Goal: Use online tool/utility: Utilize a website feature to perform a specific function

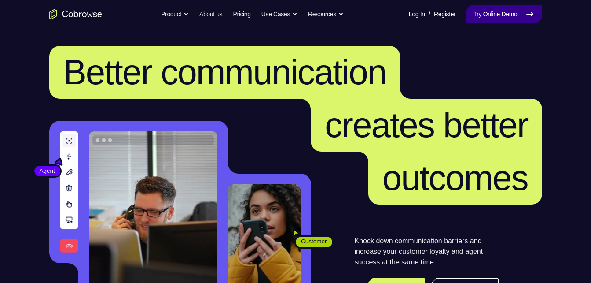
click at [520, 17] on link "Try Online Demo" at bounding box center [504, 14] width 76 height 18
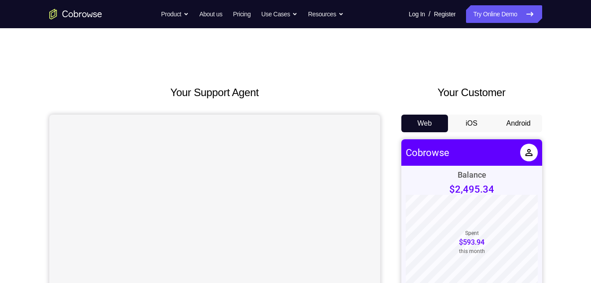
click at [529, 122] on button "Android" at bounding box center [518, 123] width 47 height 18
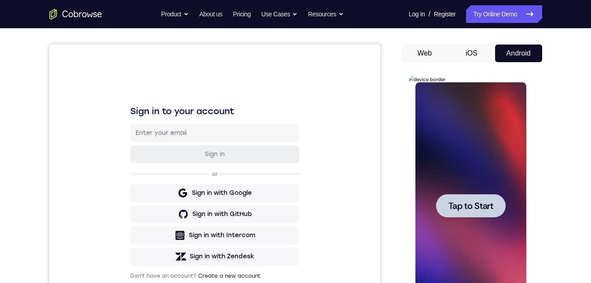
click at [468, 201] on span "Tap to Start" at bounding box center [471, 205] width 45 height 9
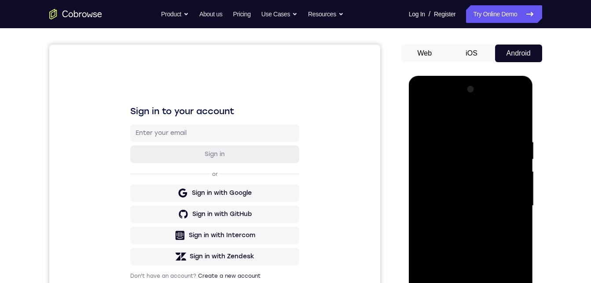
scroll to position [140, 0]
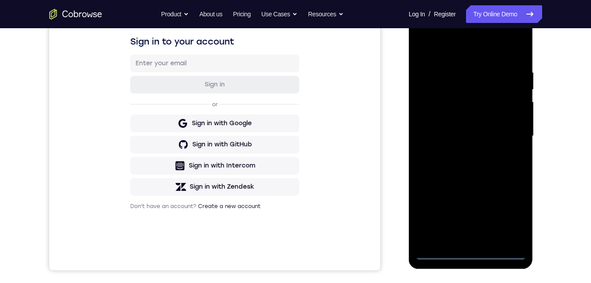
click at [469, 253] on div at bounding box center [471, 136] width 111 height 247
click at [514, 212] on div at bounding box center [471, 136] width 111 height 247
click at [513, 212] on div at bounding box center [471, 136] width 111 height 247
click at [434, 31] on div at bounding box center [471, 136] width 111 height 247
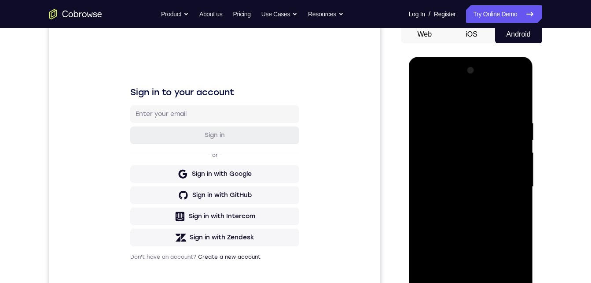
click at [509, 183] on div at bounding box center [471, 186] width 111 height 247
click at [460, 204] on div at bounding box center [471, 186] width 111 height 247
click at [452, 181] on div at bounding box center [471, 186] width 111 height 247
click at [452, 165] on div at bounding box center [471, 186] width 111 height 247
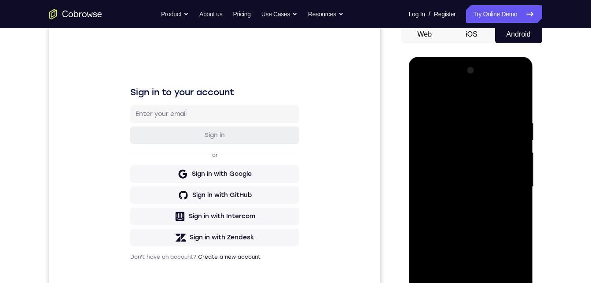
click at [452, 165] on div at bounding box center [471, 186] width 111 height 247
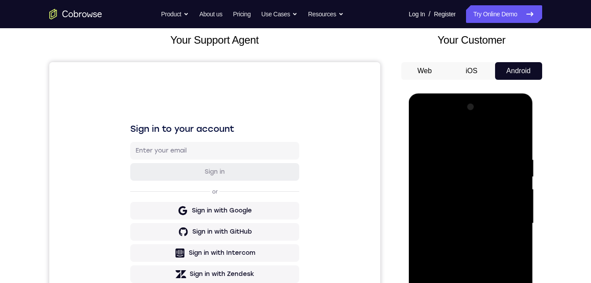
click at [454, 223] on div at bounding box center [471, 223] width 111 height 247
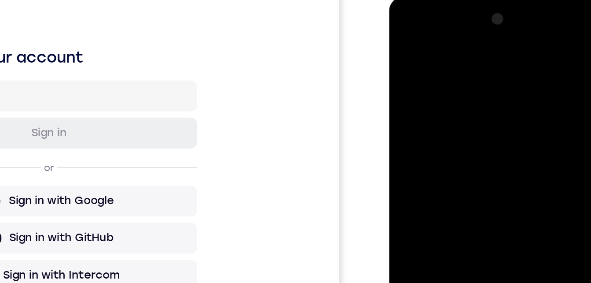
click at [428, 153] on div at bounding box center [451, 125] width 111 height 247
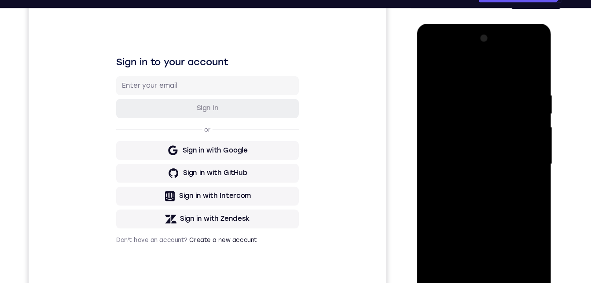
click at [461, 166] on div at bounding box center [479, 153] width 111 height 247
click at [461, 178] on div at bounding box center [479, 153] width 111 height 247
click at [466, 170] on div at bounding box center [479, 153] width 111 height 247
click at [459, 148] on div at bounding box center [479, 153] width 111 height 247
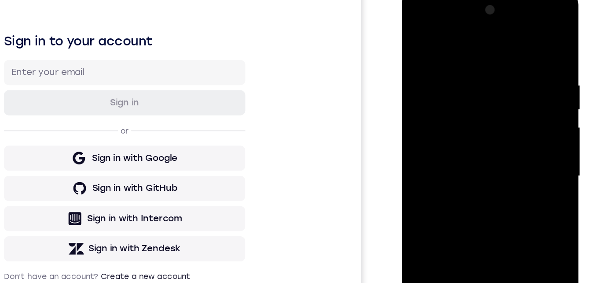
drag, startPoint x: 446, startPoint y: 34, endPoint x: 442, endPoint y: 2, distance: 32.9
click at [442, 1] on div at bounding box center [463, 120] width 111 height 247
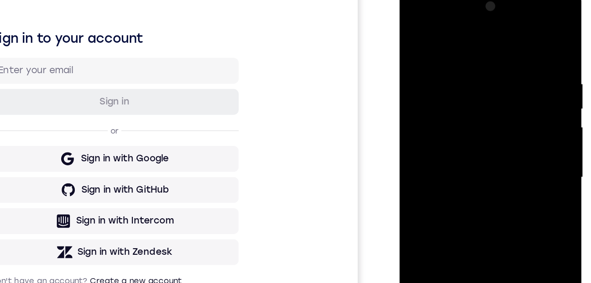
click at [440, 146] on div at bounding box center [461, 116] width 111 height 247
click at [436, 150] on div at bounding box center [461, 116] width 111 height 247
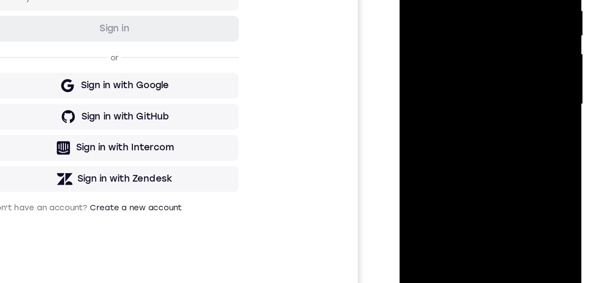
scroll to position [114, 0]
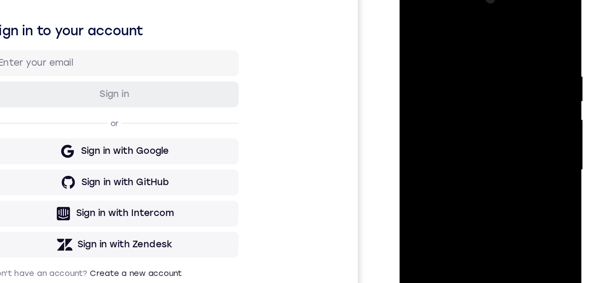
click at [472, 145] on div at bounding box center [461, 109] width 111 height 247
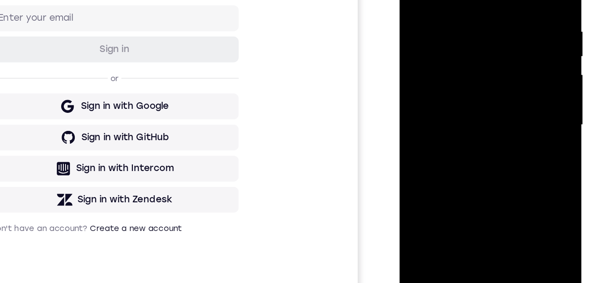
click at [476, 53] on div at bounding box center [461, 64] width 111 height 247
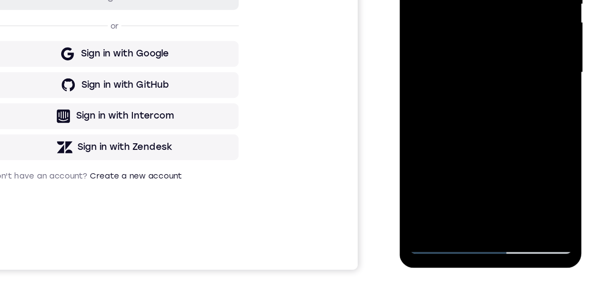
click at [411, 0] on div at bounding box center [461, 12] width 111 height 247
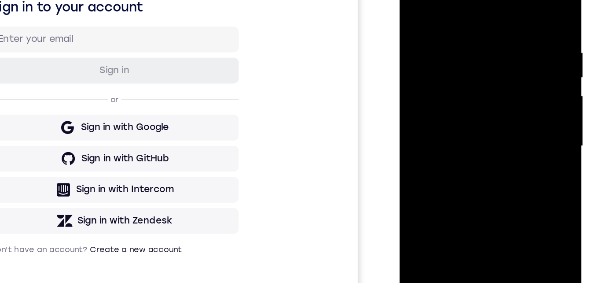
click at [452, 100] on div at bounding box center [461, 85] width 111 height 247
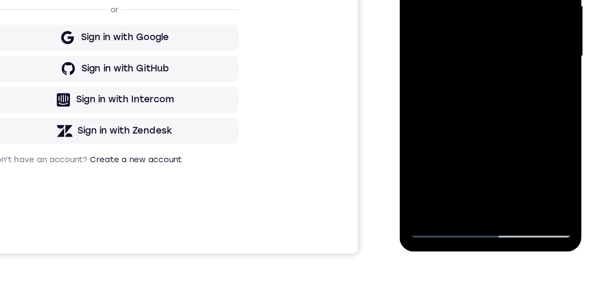
drag, startPoint x: 447, startPoint y: 18, endPoint x: 469, endPoint y: 18, distance: 22.0
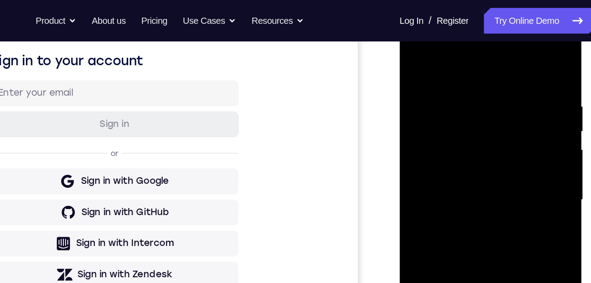
click at [448, 162] on div at bounding box center [461, 138] width 111 height 247
click at [413, 51] on div at bounding box center [461, 138] width 111 height 247
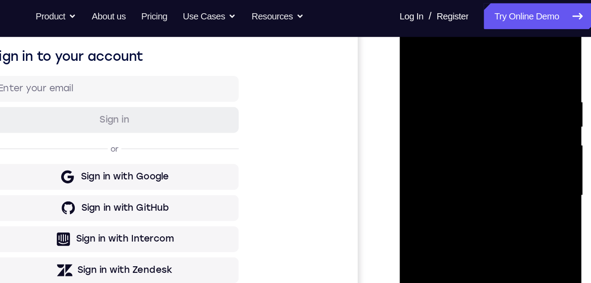
click at [413, 46] on div at bounding box center [461, 134] width 111 height 247
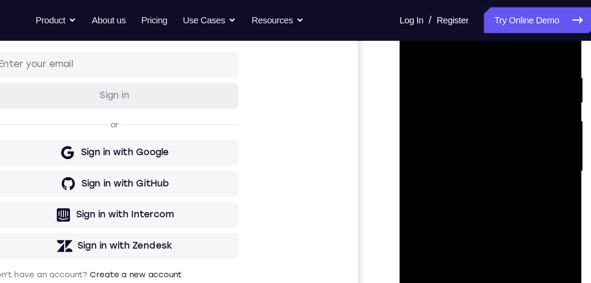
drag, startPoint x: 440, startPoint y: 108, endPoint x: 439, endPoint y: 49, distance: 59.0
click at [439, 48] on div at bounding box center [461, 110] width 111 height 247
drag, startPoint x: 449, startPoint y: 133, endPoint x: 444, endPoint y: 61, distance: 71.5
click at [444, 52] on div at bounding box center [461, 110] width 111 height 247
drag, startPoint x: 443, startPoint y: 82, endPoint x: 442, endPoint y: 41, distance: 41.0
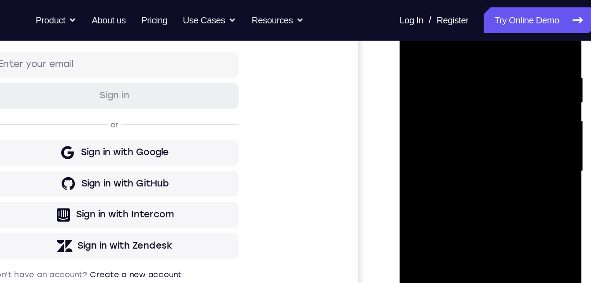
click at [442, 33] on div at bounding box center [461, 110] width 111 height 247
click at [437, 53] on div at bounding box center [461, 110] width 111 height 247
drag, startPoint x: 445, startPoint y: 130, endPoint x: 438, endPoint y: 38, distance: 91.8
click at [438, 37] on div at bounding box center [461, 110] width 111 height 247
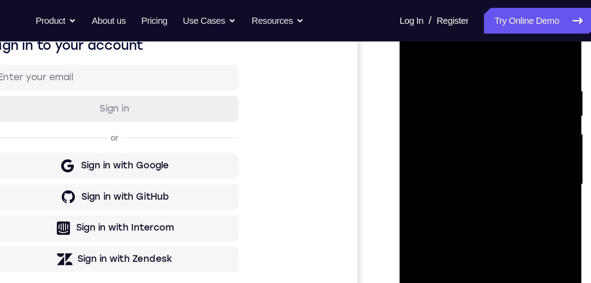
drag, startPoint x: 444, startPoint y: 143, endPoint x: 439, endPoint y: 81, distance: 61.8
click at [439, 80] on div at bounding box center [461, 123] width 111 height 247
drag, startPoint x: 447, startPoint y: 184, endPoint x: 442, endPoint y: 122, distance: 62.8
click at [442, 118] on div at bounding box center [461, 123] width 111 height 247
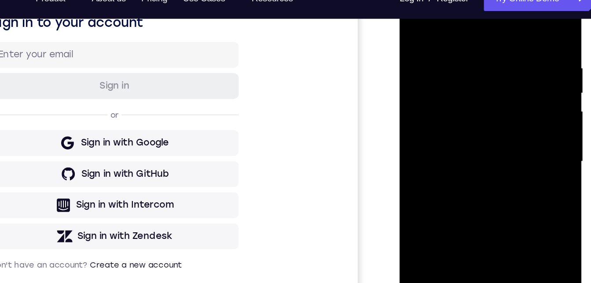
click at [459, 9] on div at bounding box center [461, 101] width 111 height 247
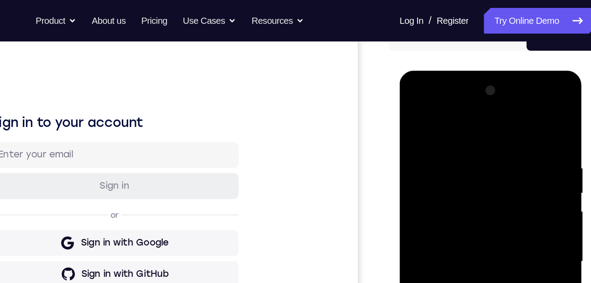
click at [422, 179] on div at bounding box center [461, 200] width 111 height 247
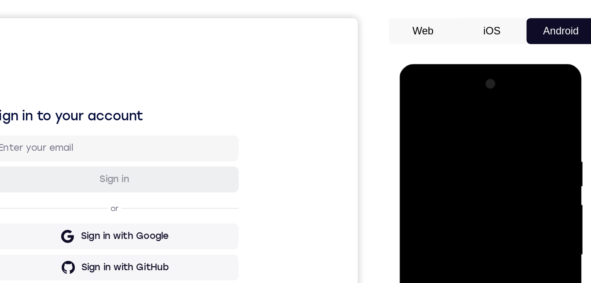
click at [437, 118] on div at bounding box center [461, 193] width 111 height 247
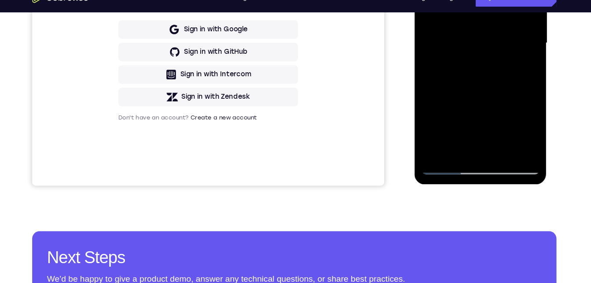
click at [436, 140] on div at bounding box center [476, 35] width 111 height 247
click at [463, 0] on div at bounding box center [476, 35] width 111 height 247
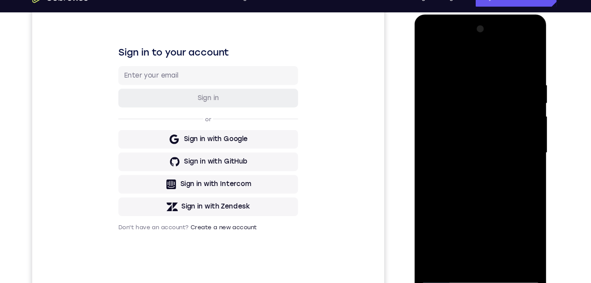
scroll to position [115, 0]
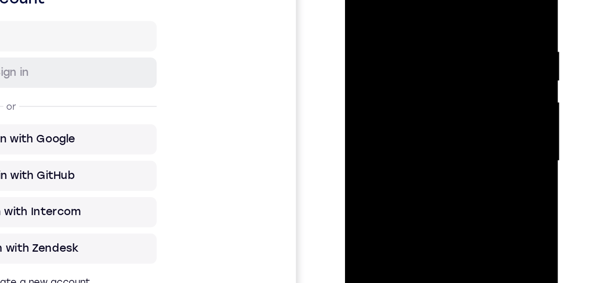
click at [456, 57] on div at bounding box center [407, 68] width 111 height 247
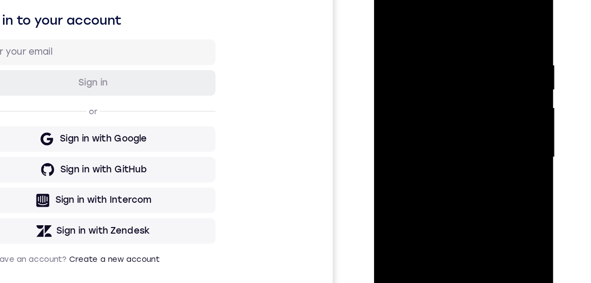
click at [487, 84] on div at bounding box center [436, 99] width 111 height 247
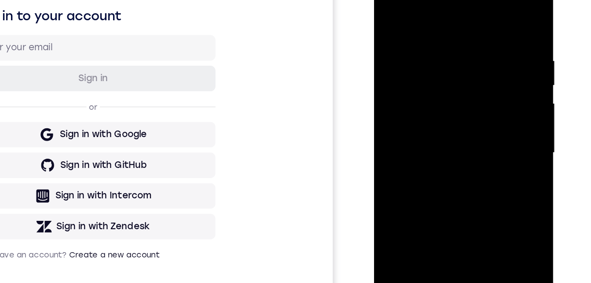
click at [483, 83] on div at bounding box center [436, 95] width 111 height 247
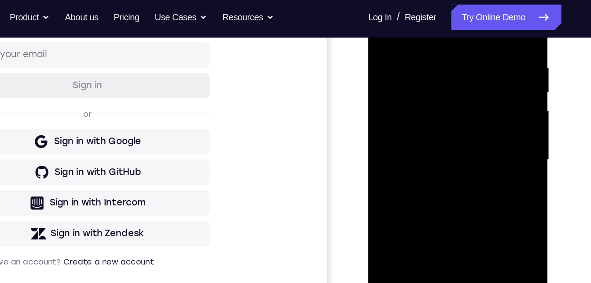
drag, startPoint x: 480, startPoint y: 94, endPoint x: 769, endPoint y: 8, distance: 301.4
click at [480, 94] on div at bounding box center [430, 102] width 111 height 247
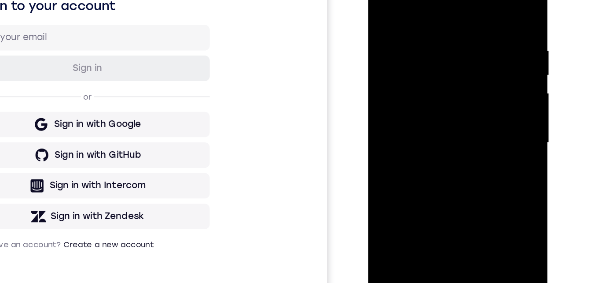
scroll to position [157, 0]
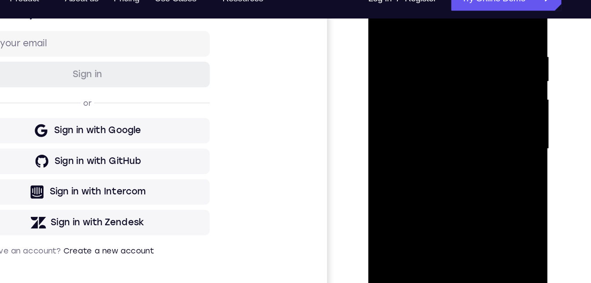
click at [474, 5] on div at bounding box center [430, 91] width 111 height 247
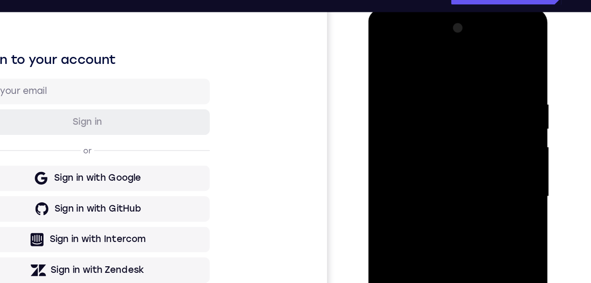
click at [451, 247] on div at bounding box center [430, 138] width 111 height 247
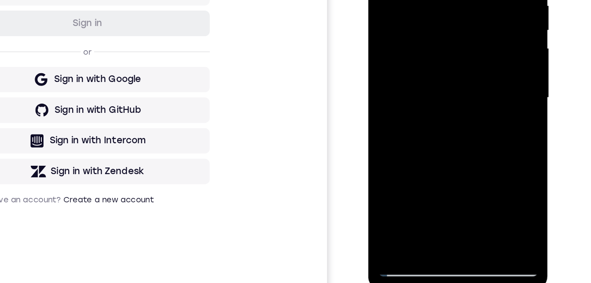
click at [416, 73] on div at bounding box center [430, 40] width 111 height 247
click at [387, 0] on div at bounding box center [430, 40] width 111 height 247
drag, startPoint x: 417, startPoint y: 52, endPoint x: 416, endPoint y: -22, distance: 74.4
click at [416, 0] on div at bounding box center [430, 40] width 111 height 247
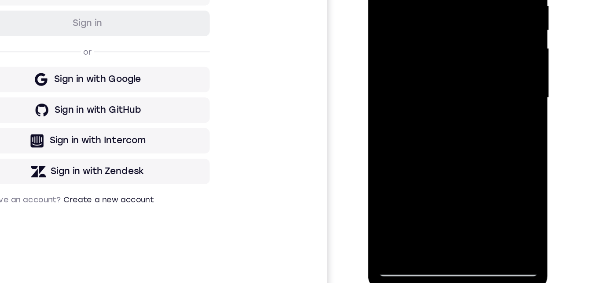
click at [419, 21] on div at bounding box center [430, 40] width 111 height 247
drag, startPoint x: 420, startPoint y: 79, endPoint x: 425, endPoint y: -7, distance: 86.0
click at [426, 0] on div at bounding box center [430, 40] width 111 height 247
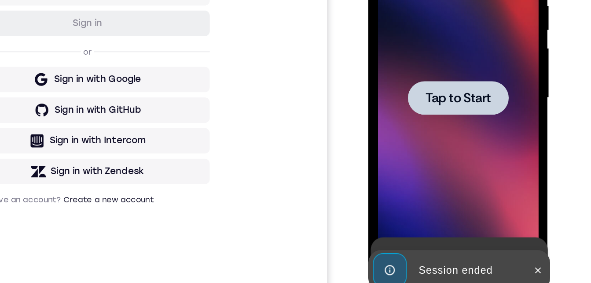
scroll to position [170, 0]
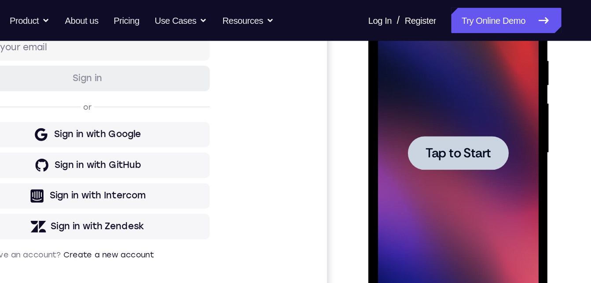
click at [411, 85] on div at bounding box center [431, 94] width 70 height 23
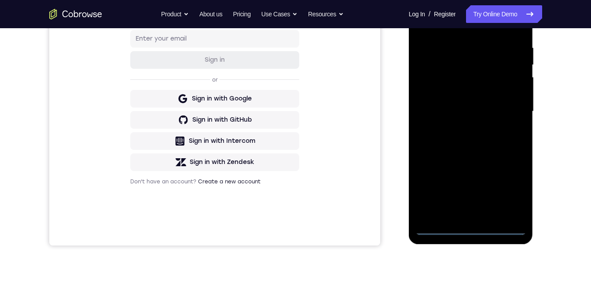
scroll to position [129, 0]
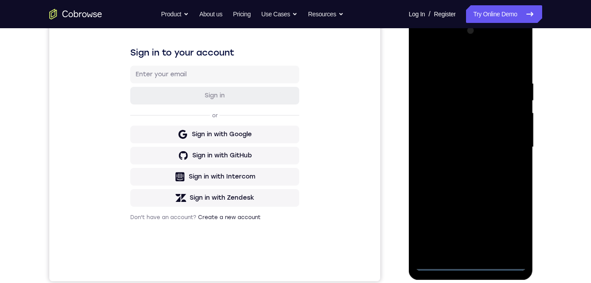
click at [468, 261] on div at bounding box center [471, 147] width 111 height 247
click at [516, 230] on div at bounding box center [471, 147] width 111 height 247
click at [437, 42] on div at bounding box center [471, 147] width 111 height 247
click at [430, 121] on div at bounding box center [471, 147] width 111 height 247
click at [436, 138] on div at bounding box center [471, 147] width 111 height 247
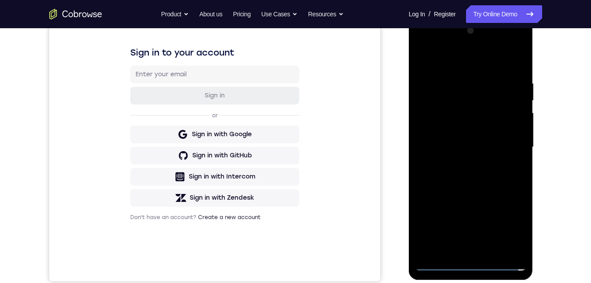
click at [441, 130] on div at bounding box center [471, 147] width 111 height 247
click at [450, 153] on div at bounding box center [471, 147] width 111 height 247
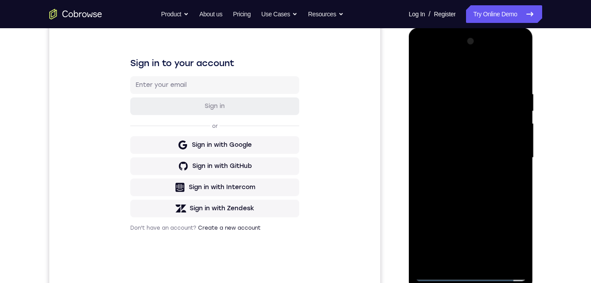
click at [466, 183] on div at bounding box center [471, 157] width 111 height 247
click at [469, 179] on div at bounding box center [471, 157] width 111 height 247
click at [474, 163] on div at bounding box center [471, 157] width 111 height 247
click at [458, 191] on div at bounding box center [471, 157] width 111 height 247
click at [457, 165] on div at bounding box center [471, 157] width 111 height 247
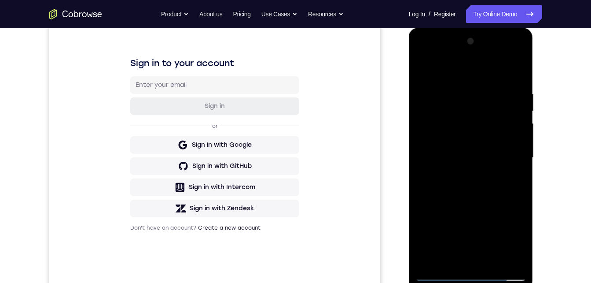
click at [459, 176] on div at bounding box center [471, 157] width 111 height 247
click at [461, 128] on div at bounding box center [471, 157] width 111 height 247
click at [458, 162] on div at bounding box center [471, 157] width 111 height 247
click at [460, 200] on div at bounding box center [471, 157] width 111 height 247
click at [472, 135] on div at bounding box center [471, 157] width 111 height 247
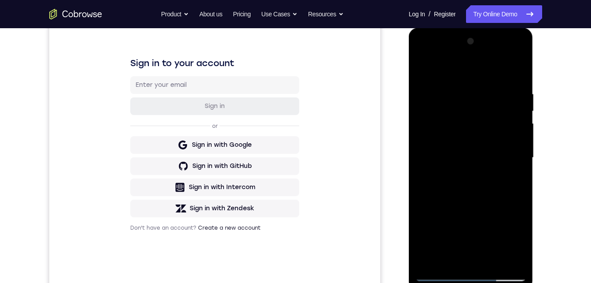
drag, startPoint x: 477, startPoint y: 168, endPoint x: 476, endPoint y: 146, distance: 22.5
click at [476, 146] on div at bounding box center [471, 157] width 111 height 247
click at [480, 197] on div at bounding box center [471, 157] width 111 height 247
drag, startPoint x: 480, startPoint y: 197, endPoint x: 468, endPoint y: 176, distance: 24.8
click at [468, 176] on div at bounding box center [471, 157] width 111 height 247
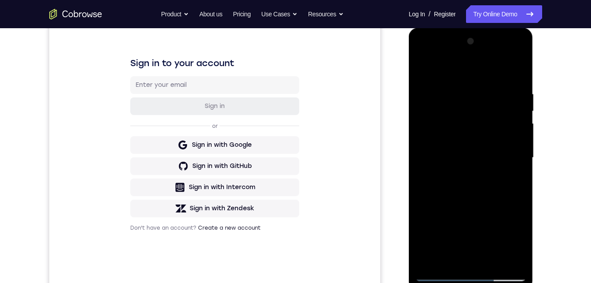
click at [472, 258] on div at bounding box center [471, 157] width 111 height 247
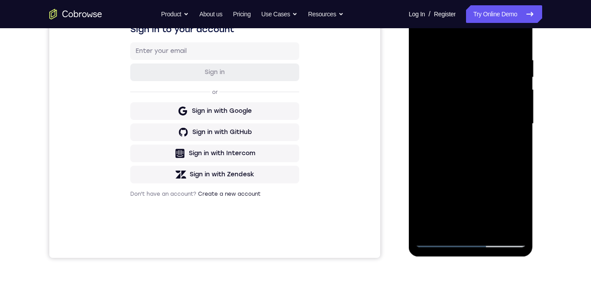
scroll to position [148, 0]
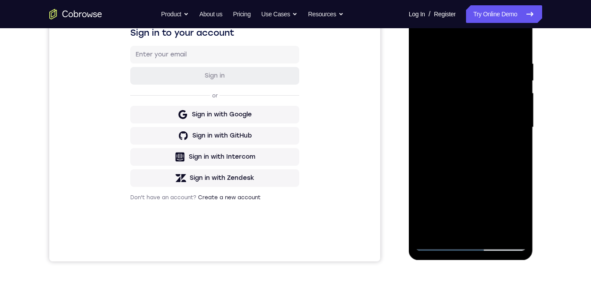
click at [450, 114] on div at bounding box center [471, 127] width 111 height 247
click at [453, 143] on div at bounding box center [471, 127] width 111 height 247
click at [499, 50] on div at bounding box center [471, 127] width 111 height 247
click at [492, 97] on div at bounding box center [471, 127] width 111 height 247
click at [520, 46] on div at bounding box center [471, 127] width 111 height 247
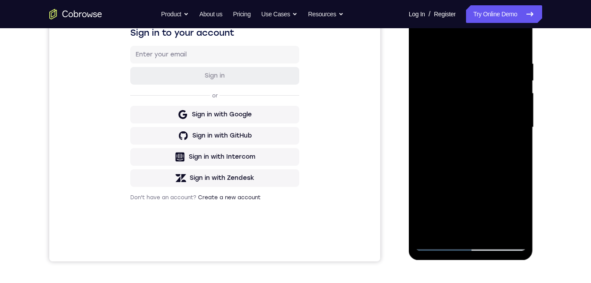
click at [479, 126] on div at bounding box center [471, 127] width 111 height 247
drag, startPoint x: 434, startPoint y: 188, endPoint x: 432, endPoint y: 95, distance: 92.5
click at [432, 95] on div at bounding box center [471, 127] width 111 height 247
drag, startPoint x: 419, startPoint y: 163, endPoint x: 417, endPoint y: 93, distance: 70.5
click at [417, 92] on div at bounding box center [471, 127] width 111 height 247
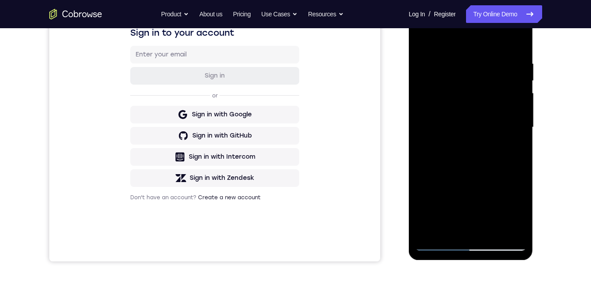
drag, startPoint x: 434, startPoint y: 106, endPoint x: 434, endPoint y: 92, distance: 13.2
click at [434, 90] on div at bounding box center [471, 127] width 111 height 247
drag, startPoint x: 433, startPoint y: 169, endPoint x: 430, endPoint y: 92, distance: 77.6
click at [430, 91] on div at bounding box center [471, 127] width 111 height 247
drag, startPoint x: 432, startPoint y: 163, endPoint x: 431, endPoint y: 112, distance: 51.1
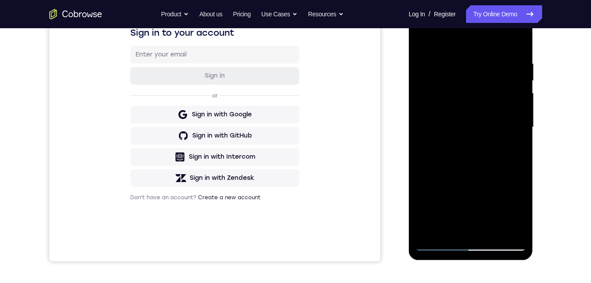
click at [431, 112] on div at bounding box center [471, 127] width 111 height 247
click at [435, 244] on div at bounding box center [471, 127] width 111 height 247
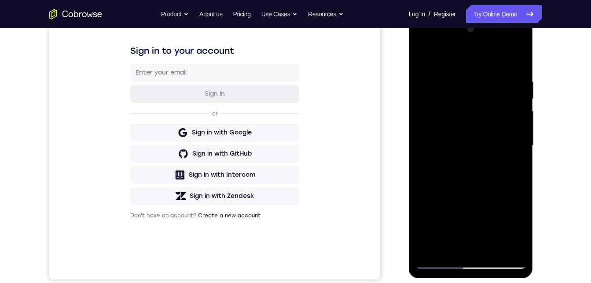
click at [437, 261] on div at bounding box center [471, 145] width 111 height 247
click at [519, 41] on div at bounding box center [471, 145] width 111 height 247
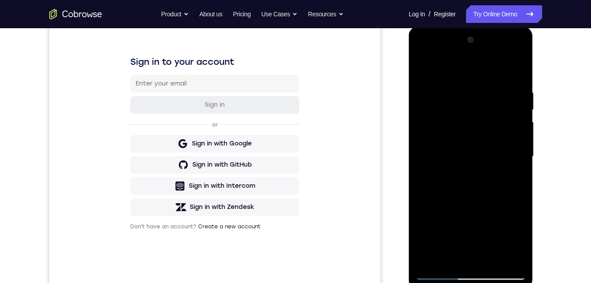
click at [516, 219] on div at bounding box center [471, 156] width 111 height 247
click at [481, 170] on div at bounding box center [471, 156] width 111 height 247
drag, startPoint x: 474, startPoint y: 114, endPoint x: 469, endPoint y: 187, distance: 72.4
click at [469, 200] on div at bounding box center [471, 156] width 111 height 247
click at [426, 64] on div at bounding box center [471, 156] width 111 height 247
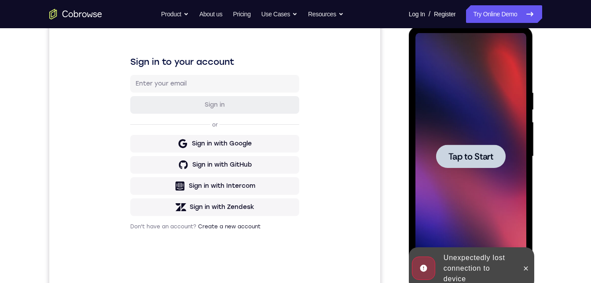
scroll to position [130, 0]
